Goal: Check status: Check status

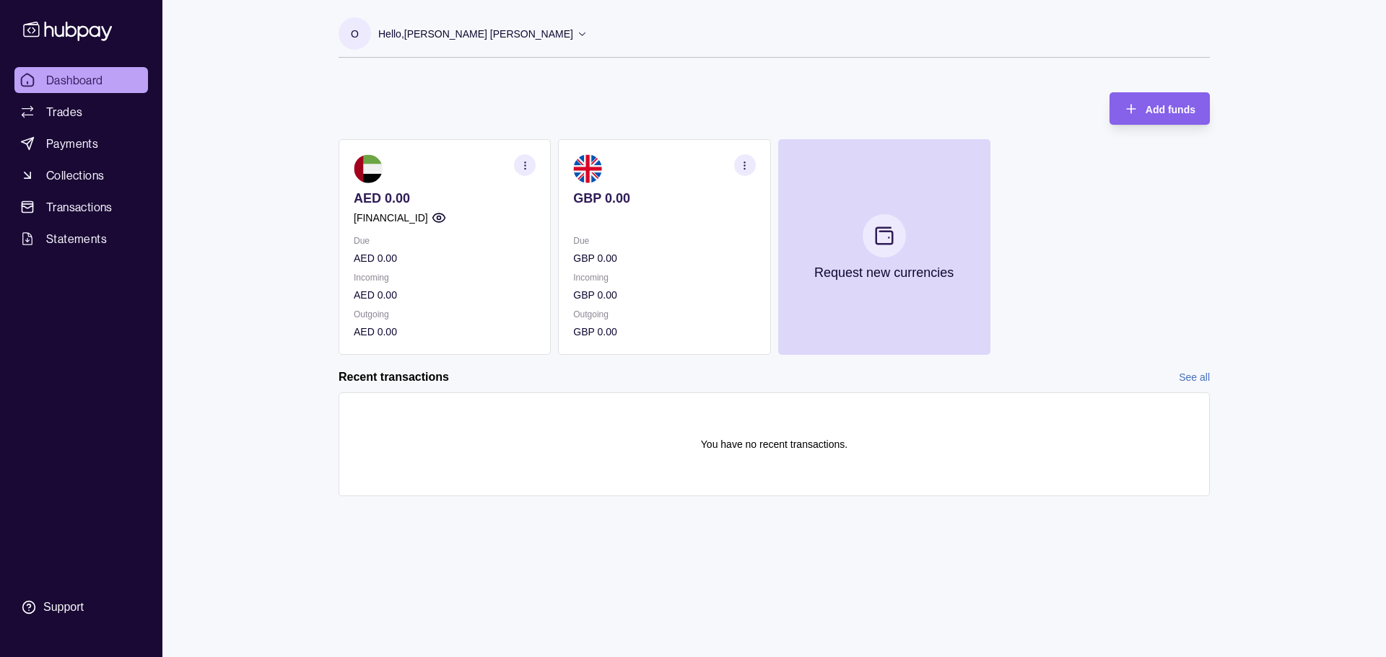
click at [737, 162] on section "button" at bounding box center [745, 165] width 22 height 22
click at [632, 195] on link "View account details" at bounding box center [644, 201] width 92 height 16
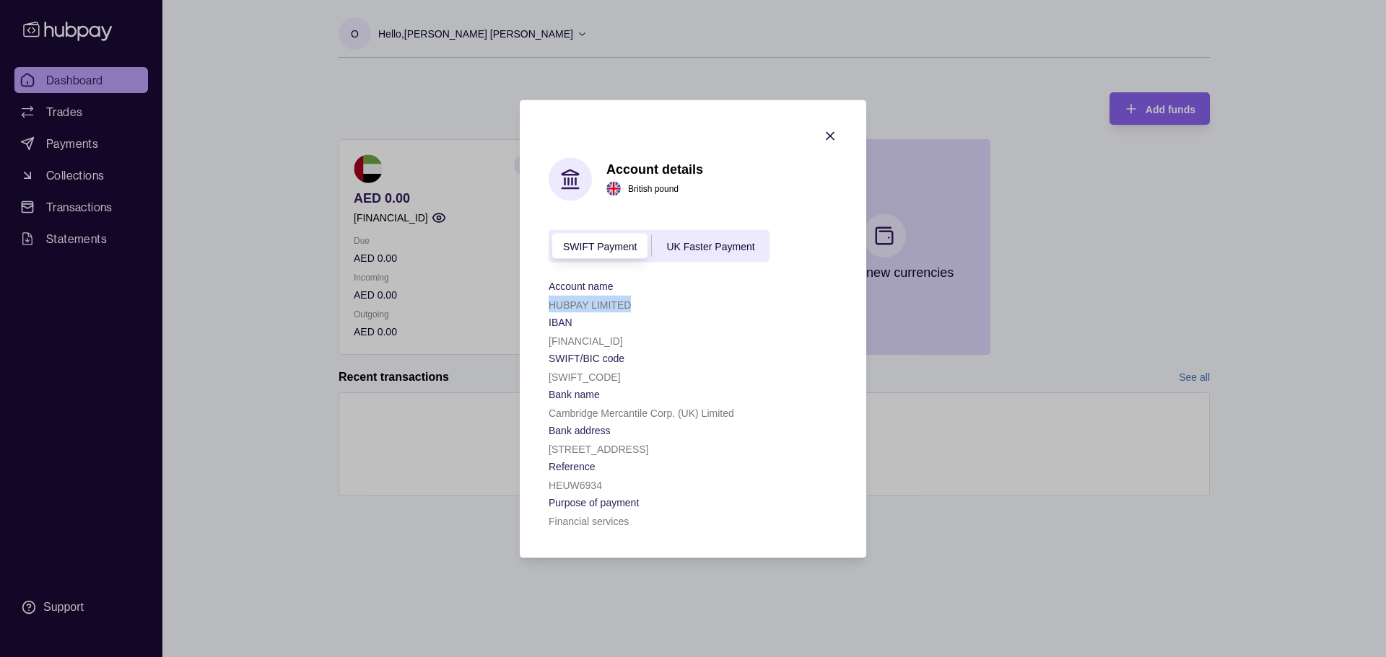
drag, startPoint x: 634, startPoint y: 278, endPoint x: 535, endPoint y: 280, distance: 99.6
click at [535, 280] on section "Account details British pound SWIFT Payment UK Faster Payment Account name HUBP…" at bounding box center [693, 329] width 346 height 458
copy p "HUBPAY LIMITED"
drag, startPoint x: 709, startPoint y: 204, endPoint x: 705, endPoint y: 212, distance: 9.4
click at [709, 229] on div "SWIFT Payment UK Faster Payment" at bounding box center [658, 245] width 221 height 32
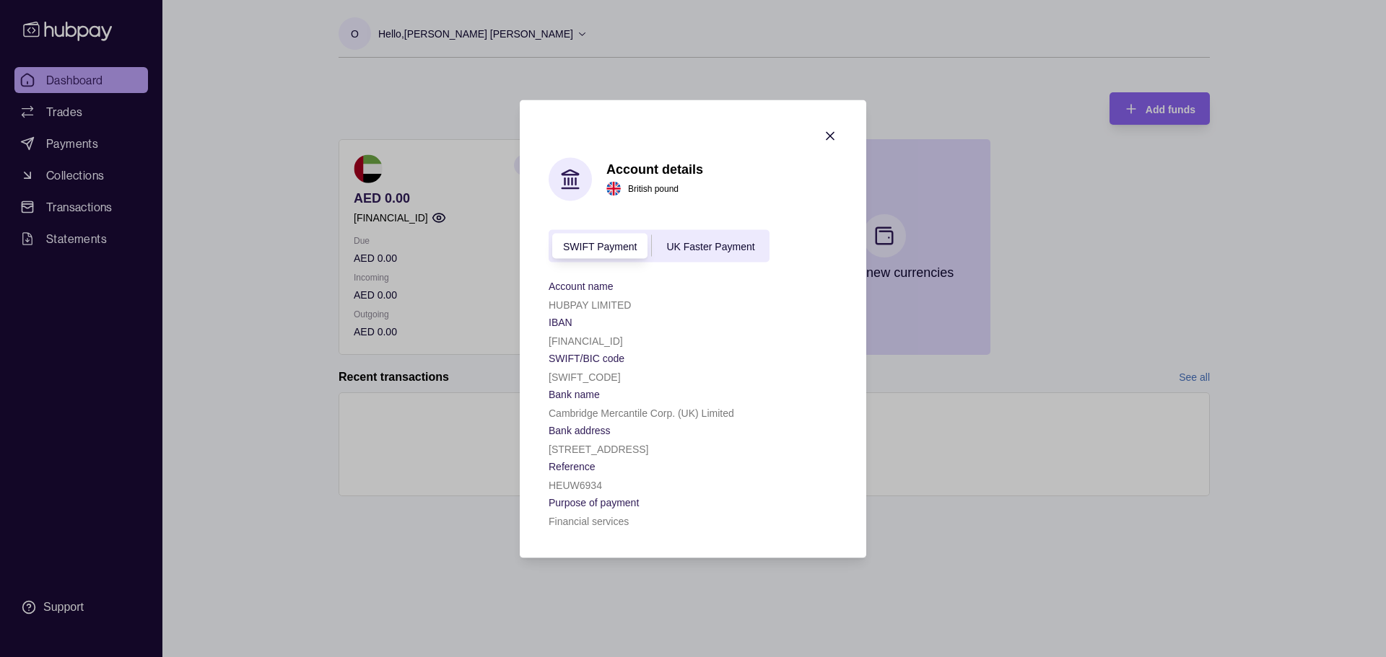
click at [703, 241] on span "UK Faster Payment" at bounding box center [710, 247] width 88 height 12
click at [600, 331] on div "20880620" at bounding box center [692, 339] width 289 height 17
drag, startPoint x: 593, startPoint y: 311, endPoint x: 548, endPoint y: 317, distance: 45.8
click at [548, 317] on section "Account details British pound SWIFT Payment UK Faster Payment Account name HUBP…" at bounding box center [693, 329] width 346 height 458
copy p "20880620"
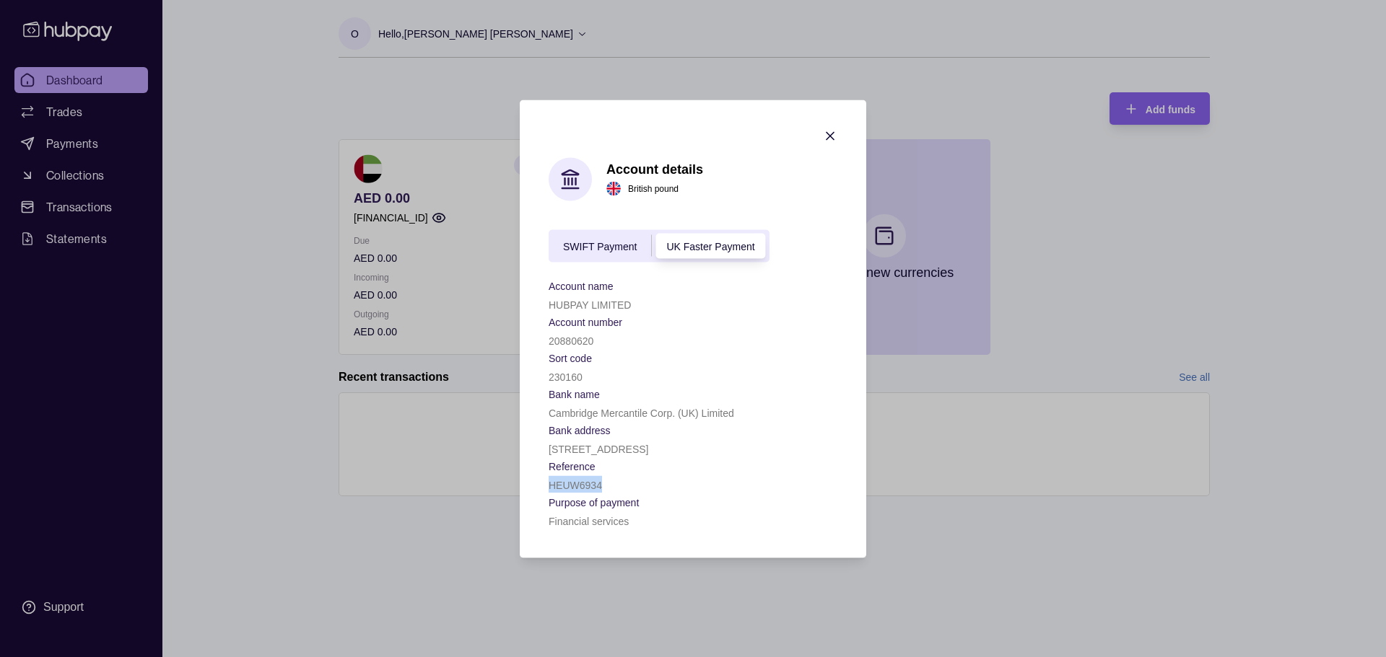
drag, startPoint x: 567, startPoint y: 516, endPoint x: 560, endPoint y: 511, distance: 8.2
click at [548, 515] on section "Account details British pound SWIFT Payment UK Faster Payment Account name HUBP…" at bounding box center [693, 329] width 346 height 458
copy p "HEUW6934"
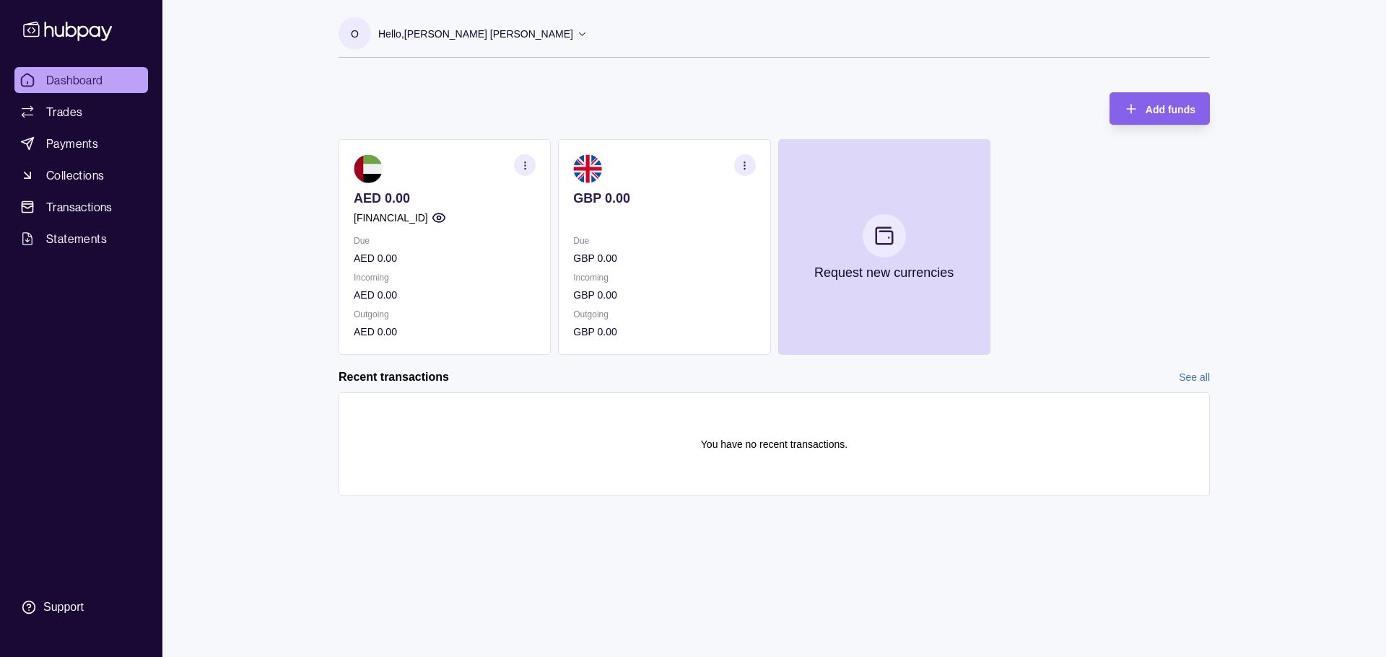
click at [740, 162] on icon "button" at bounding box center [744, 165] width 11 height 11
click at [642, 205] on div "View transactions View account details Download account details" at bounding box center [664, 201] width 182 height 94
click at [642, 201] on link "View account details" at bounding box center [644, 201] width 92 height 16
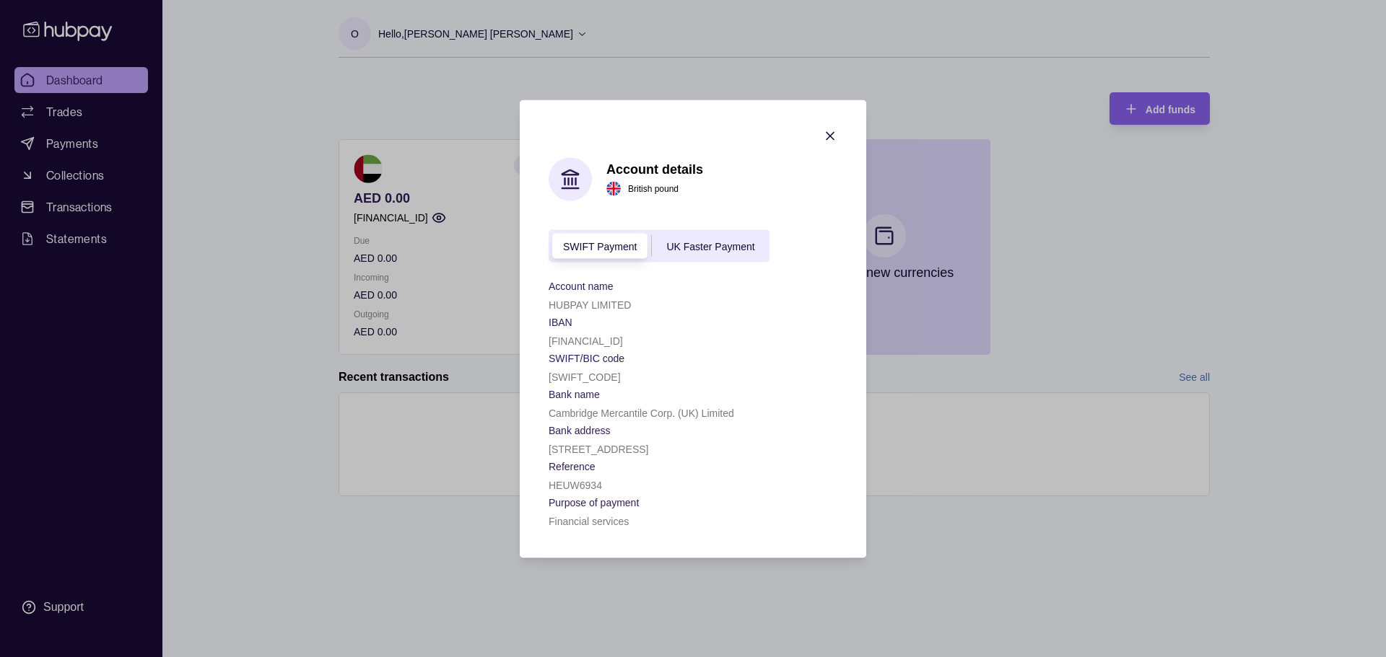
click at [709, 229] on div "SWIFT Payment UK Faster Payment" at bounding box center [658, 245] width 221 height 32
click at [710, 241] on span "UK Faster Payment" at bounding box center [710, 247] width 88 height 12
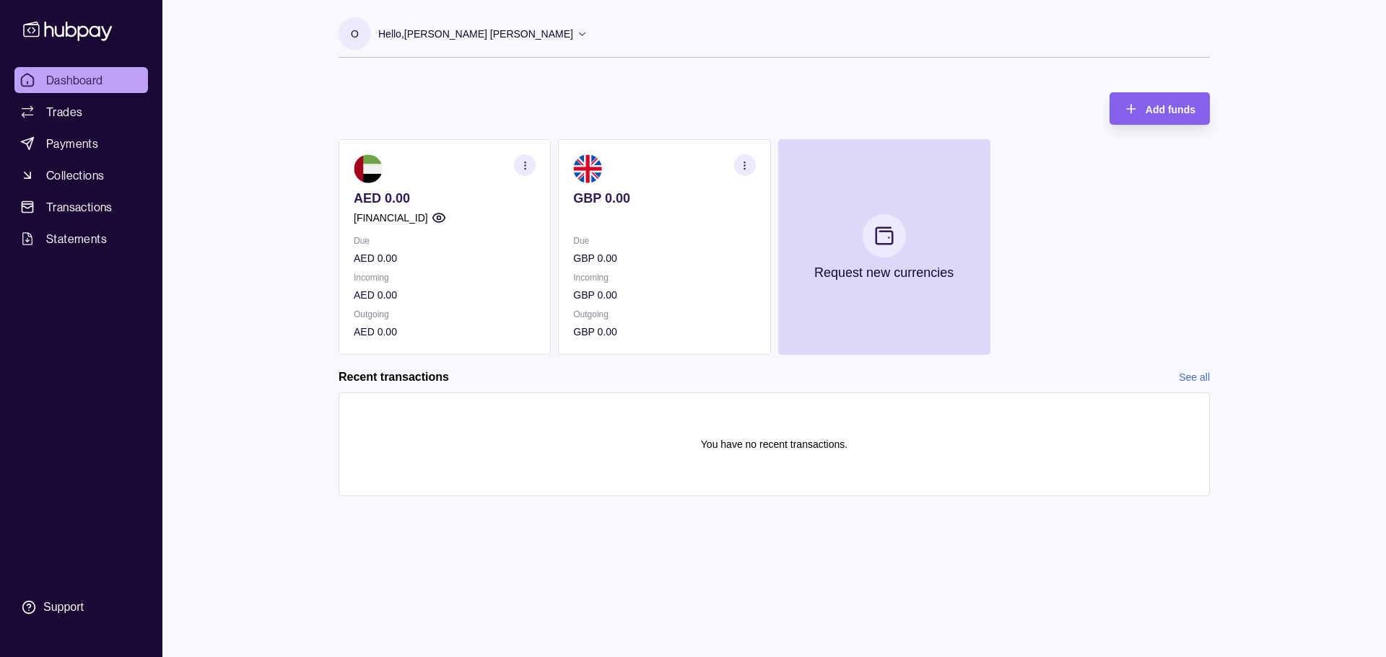
click at [632, 226] on section "GBP 0.00 Due GBP 0.00 Incoming GBP 0.00 Outgoing GBP 0.00" at bounding box center [664, 247] width 212 height 216
click at [686, 212] on p at bounding box center [664, 218] width 182 height 16
click at [749, 167] on icon "button" at bounding box center [744, 165] width 11 height 11
click at [640, 167] on link "View transactions" at bounding box center [637, 165] width 79 height 16
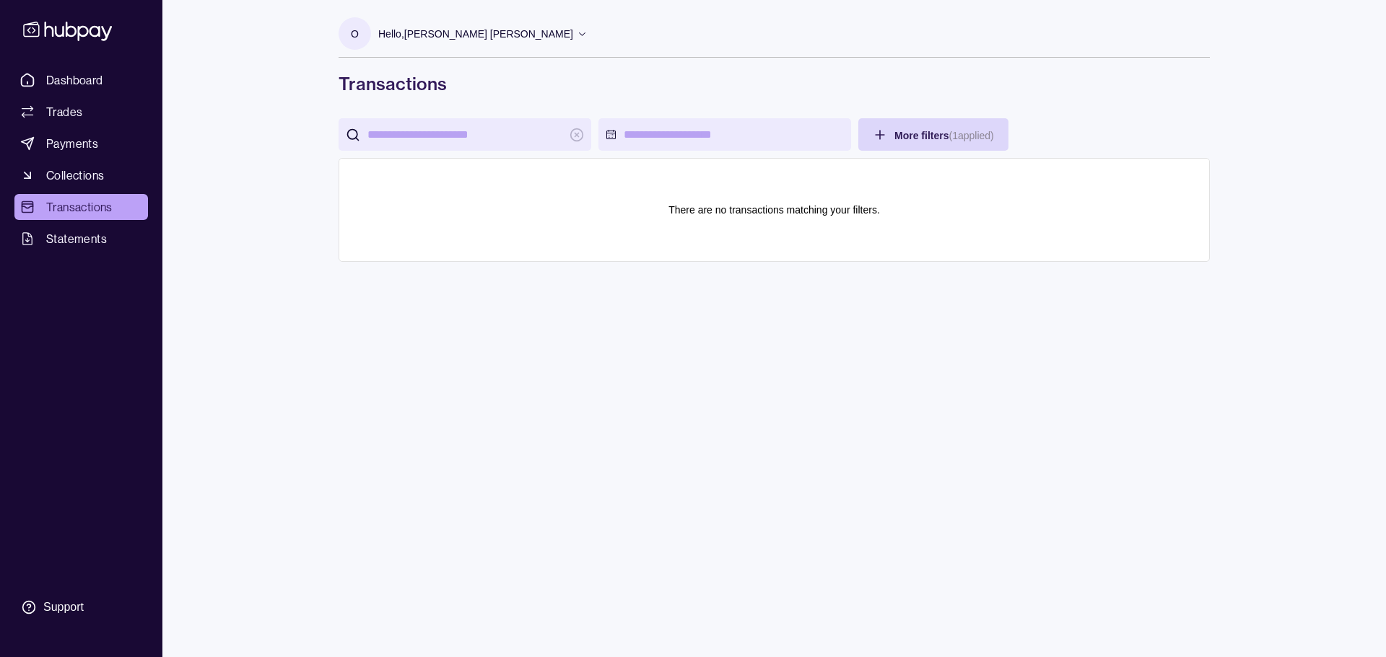
click at [82, 196] on link "Transactions" at bounding box center [81, 207] width 134 height 26
click at [62, 82] on span "Dashboard" at bounding box center [74, 79] width 57 height 17
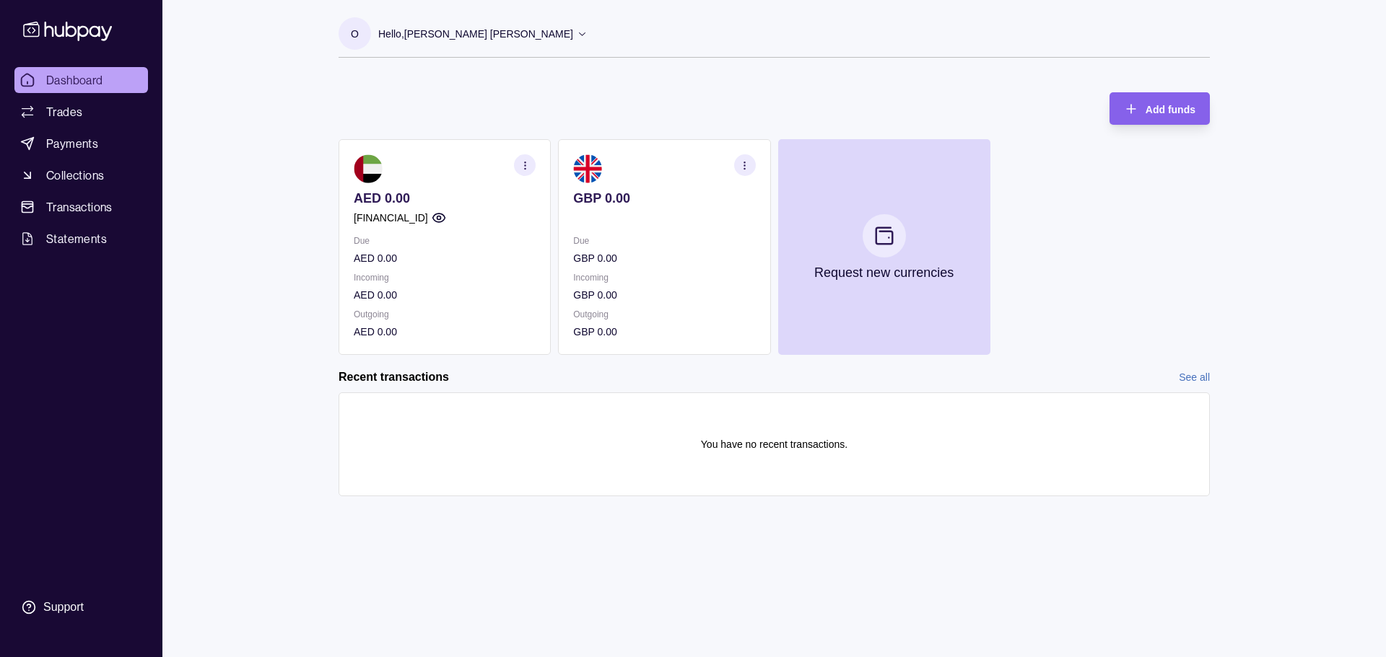
click at [746, 161] on icon "button" at bounding box center [744, 165] width 11 height 11
click at [644, 164] on link "View transactions" at bounding box center [637, 165] width 79 height 16
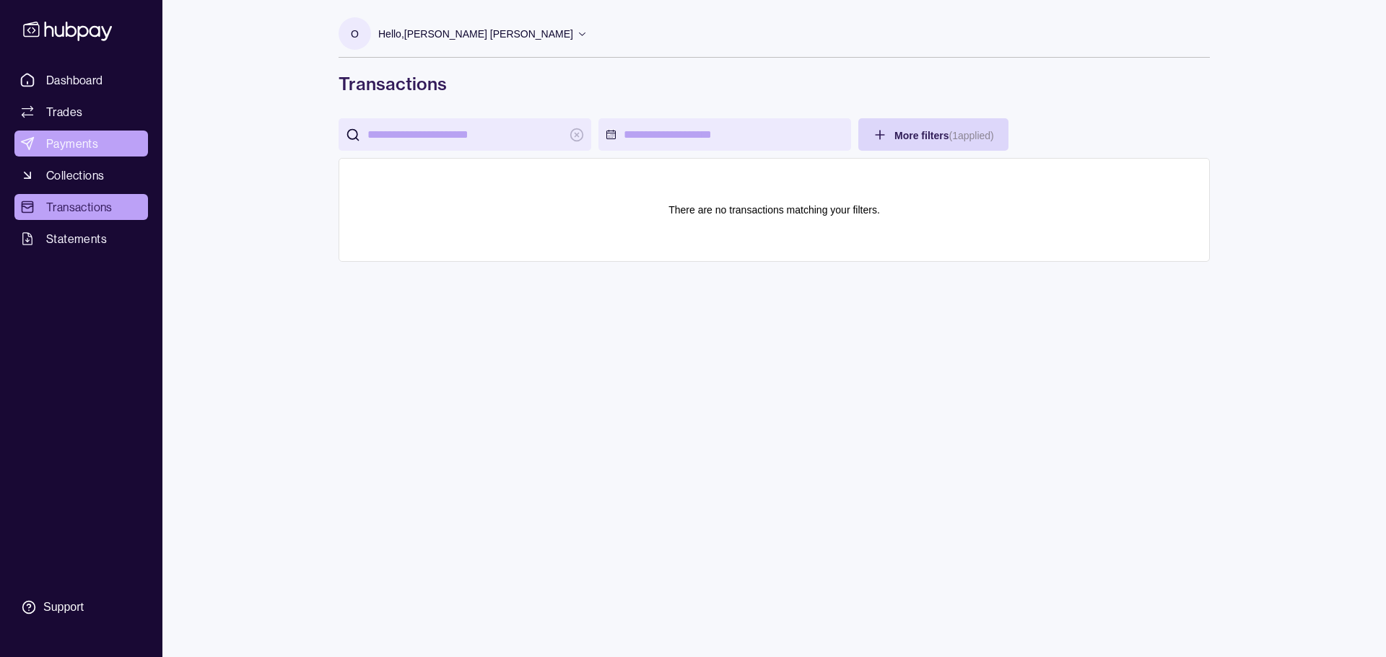
click at [92, 141] on span "Payments" at bounding box center [72, 143] width 52 height 17
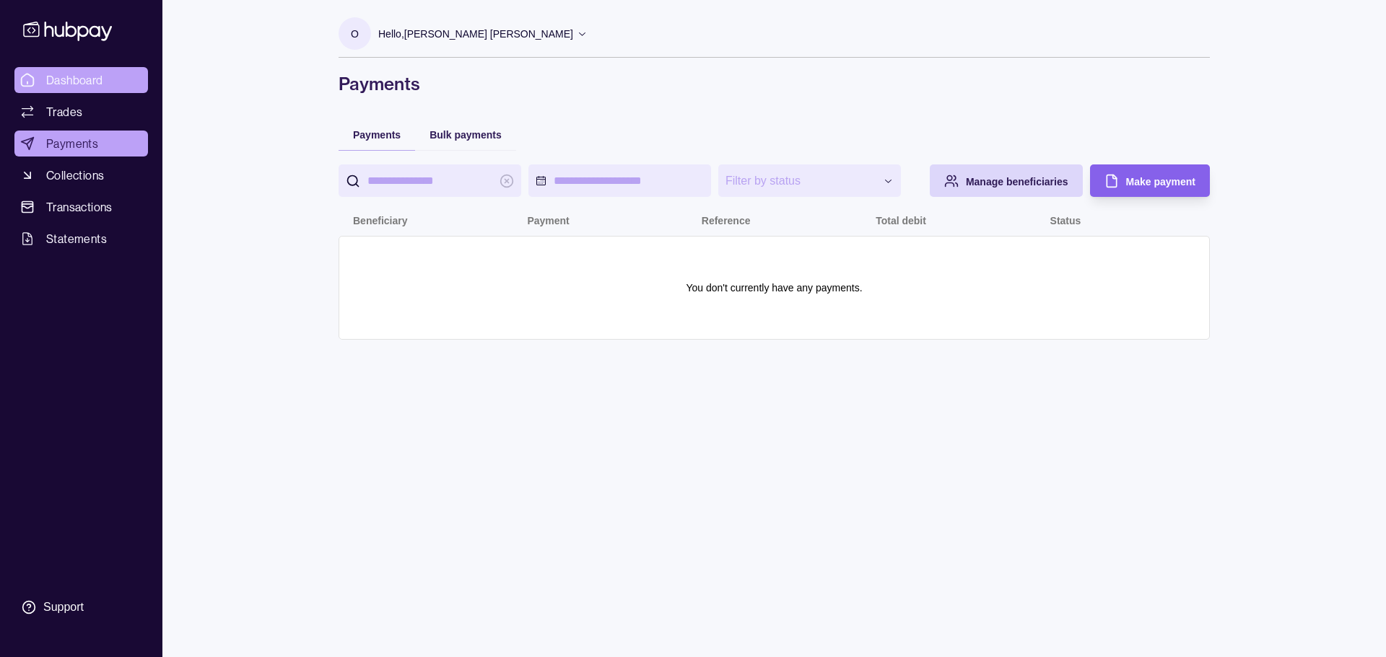
click at [99, 84] on span "Dashboard" at bounding box center [74, 79] width 57 height 17
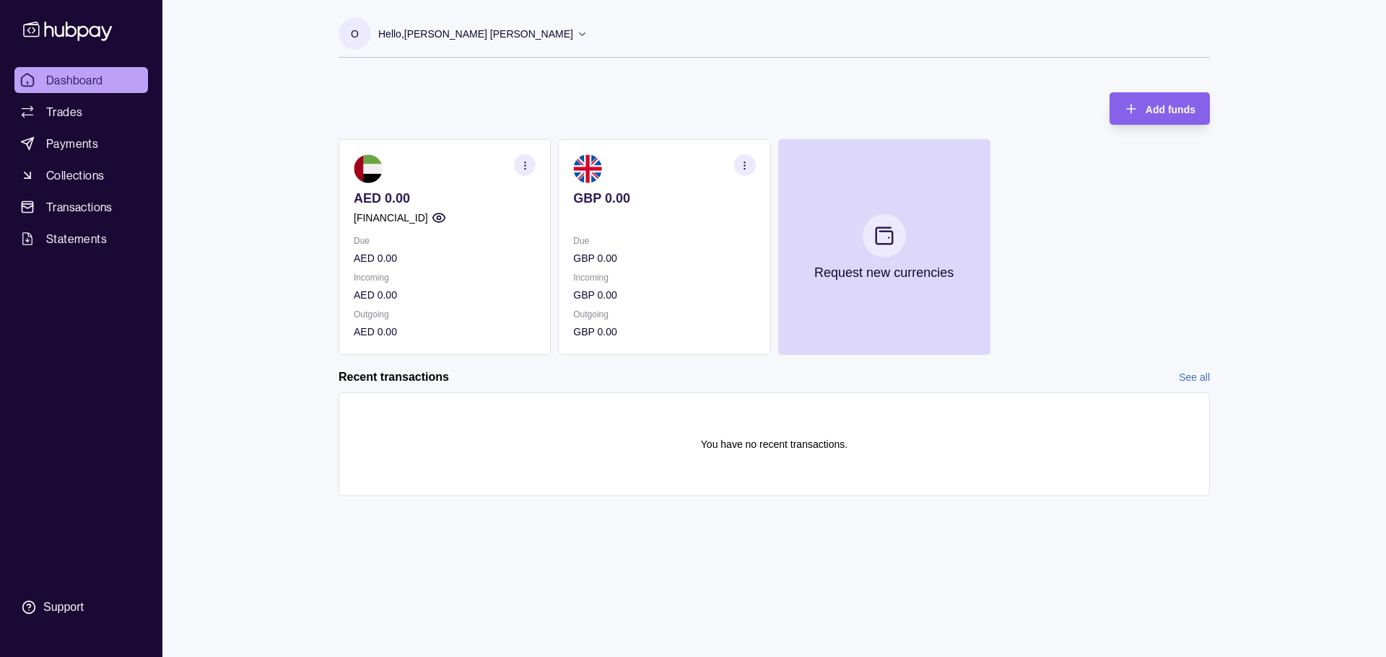
click at [745, 172] on section "button" at bounding box center [745, 165] width 22 height 22
click at [644, 163] on link "View transactions" at bounding box center [637, 165] width 79 height 16
click at [738, 165] on section "button" at bounding box center [745, 165] width 22 height 22
click at [636, 197] on link "View account details" at bounding box center [644, 201] width 92 height 16
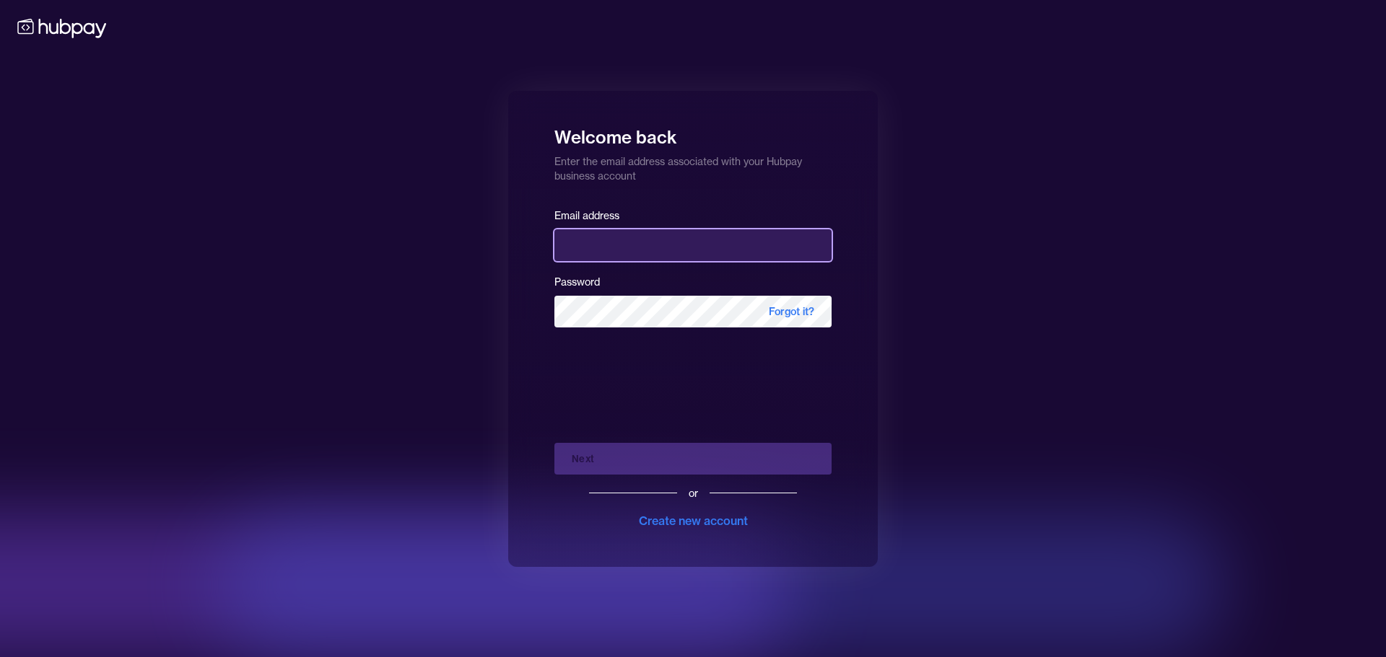
drag, startPoint x: 646, startPoint y: 257, endPoint x: 755, endPoint y: 251, distance: 109.1
click at [646, 253] on input "email" at bounding box center [692, 245] width 277 height 32
click at [810, 246] on keeper-lock "Open Keeper Popup" at bounding box center [813, 245] width 17 height 17
type input "**********"
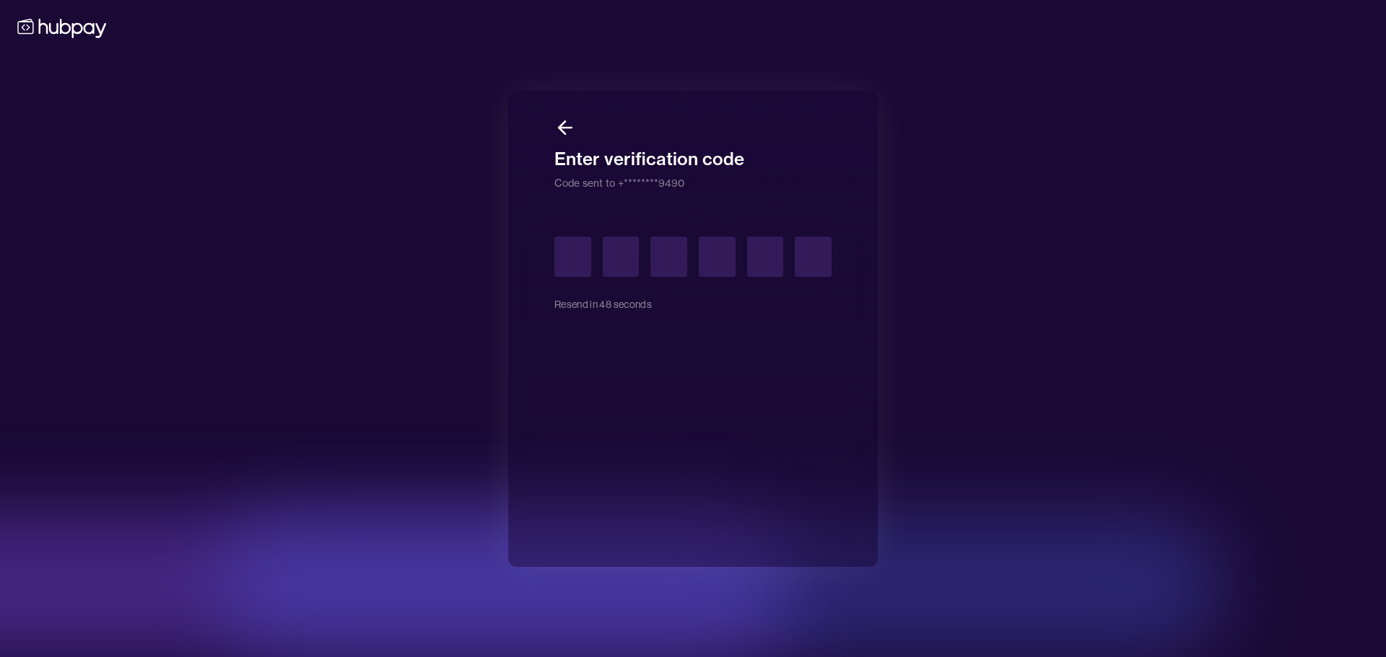
type input "*"
